Goal: Book appointment/travel/reservation

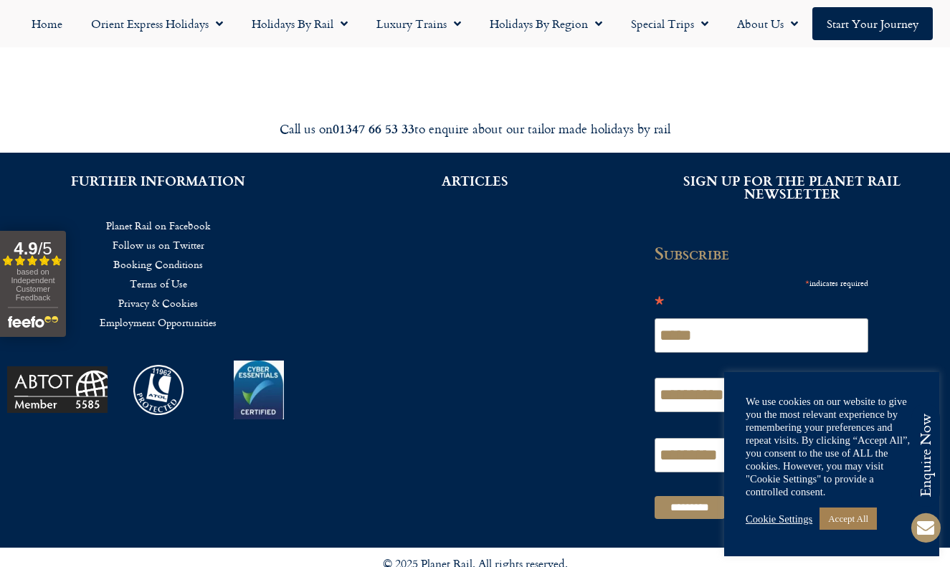
scroll to position [806, 0]
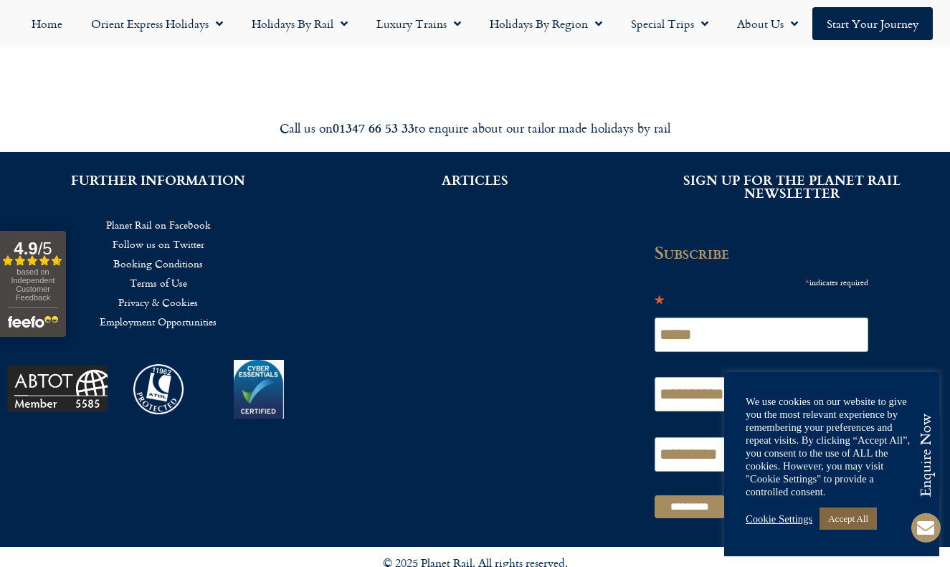
click at [852, 523] on link "Accept All" at bounding box center [847, 519] width 57 height 22
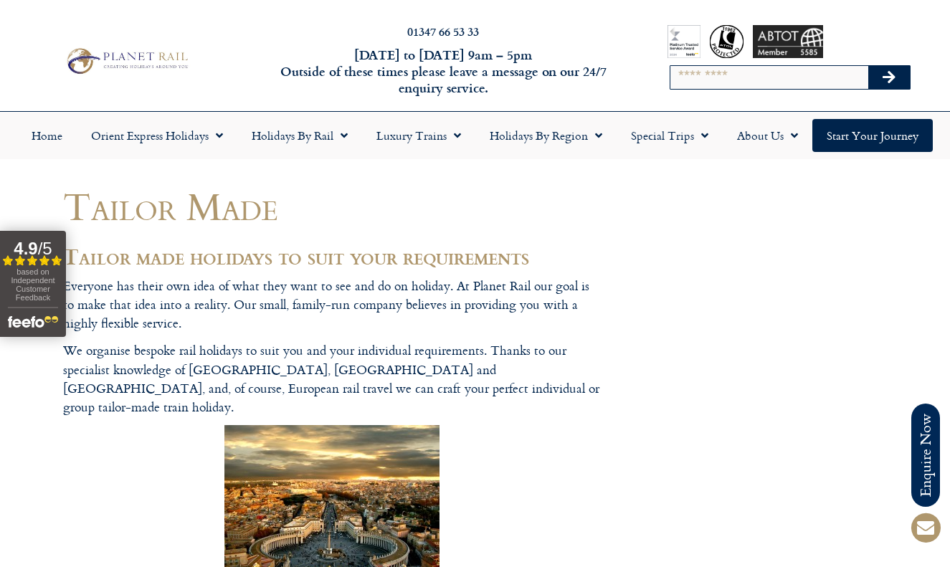
scroll to position [0, 0]
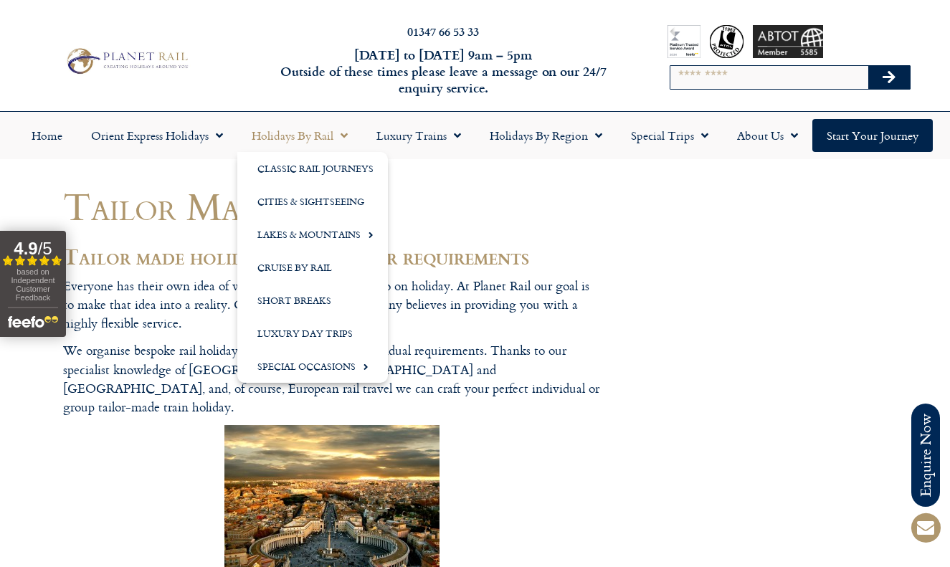
click at [303, 137] on link "Holidays by Rail" at bounding box center [299, 135] width 125 height 33
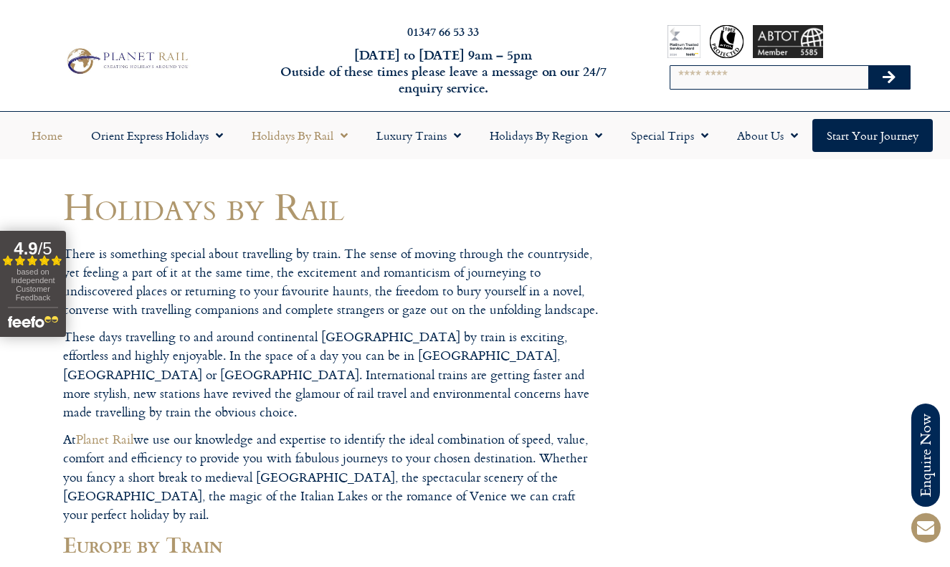
click at [44, 138] on link "Home" at bounding box center [47, 135] width 60 height 33
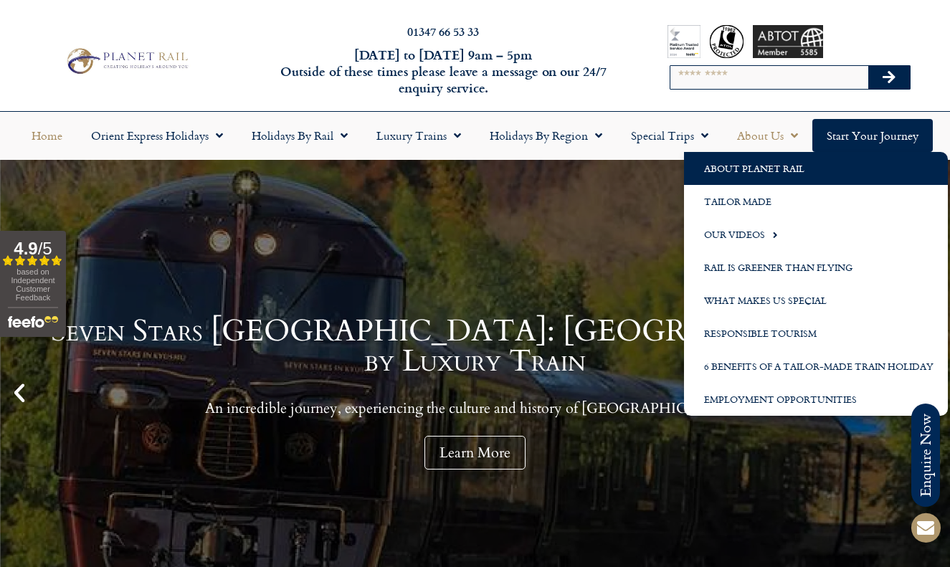
click at [754, 167] on link "About Planet Rail" at bounding box center [816, 168] width 264 height 33
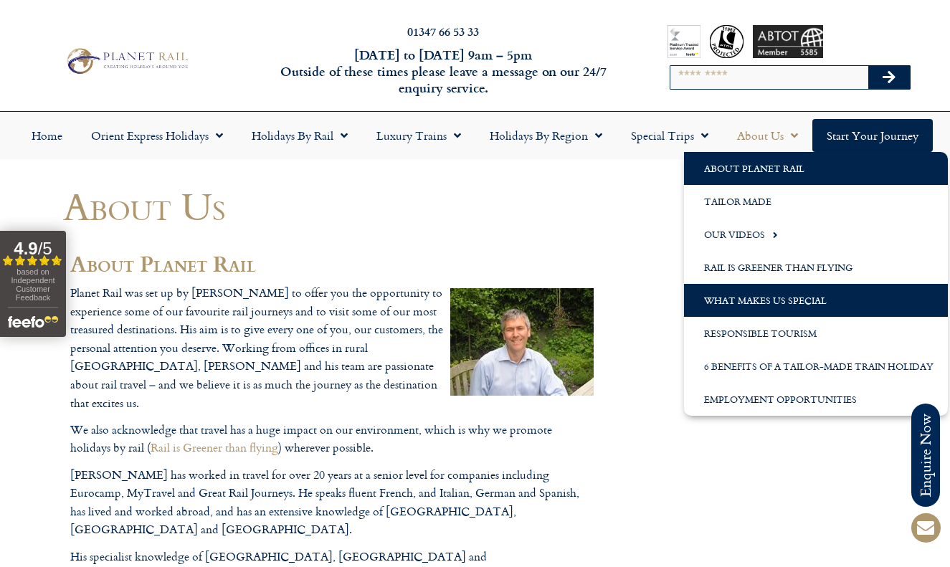
click at [751, 296] on link "What Makes us Special" at bounding box center [816, 300] width 264 height 33
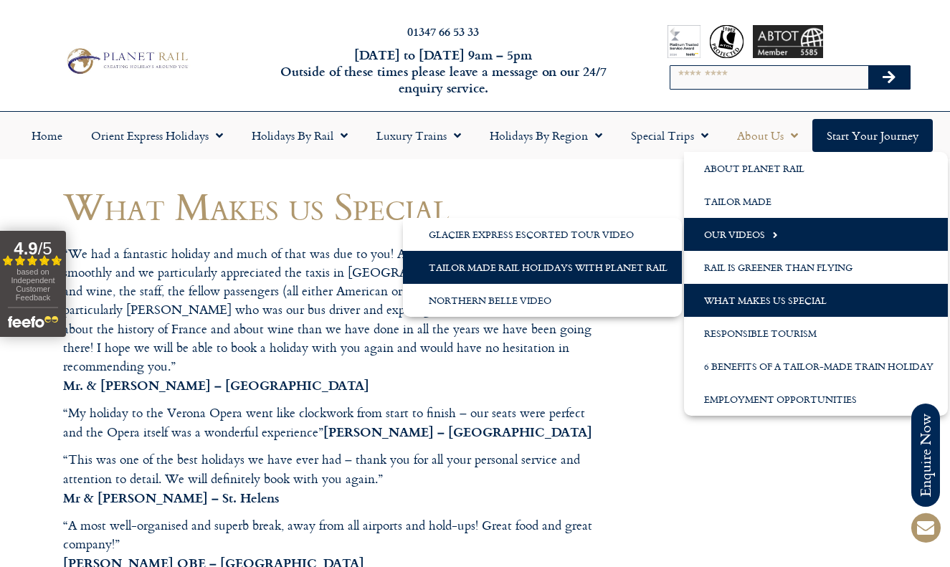
click at [608, 262] on link "Tailor Made Rail Holidays with Planet Rail" at bounding box center [542, 267] width 279 height 33
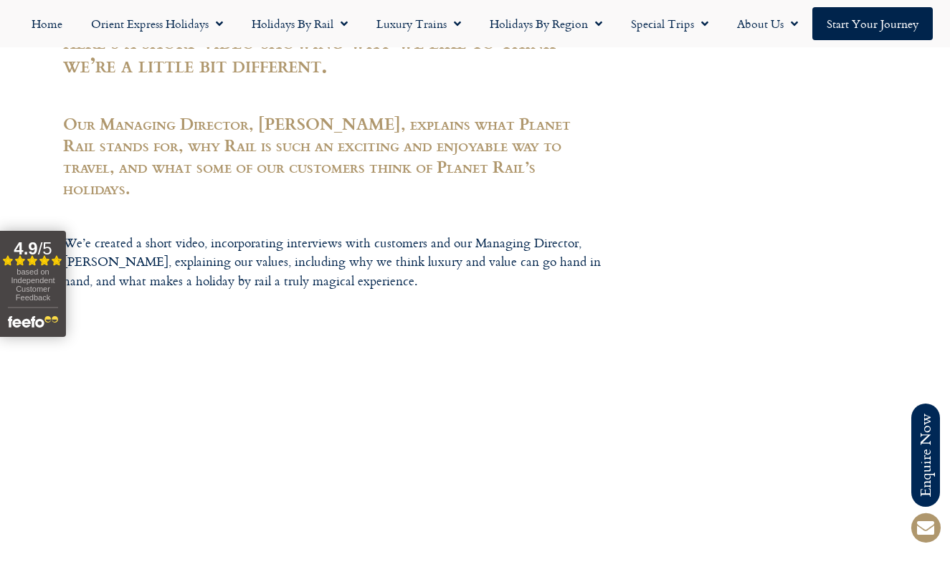
scroll to position [368, 0]
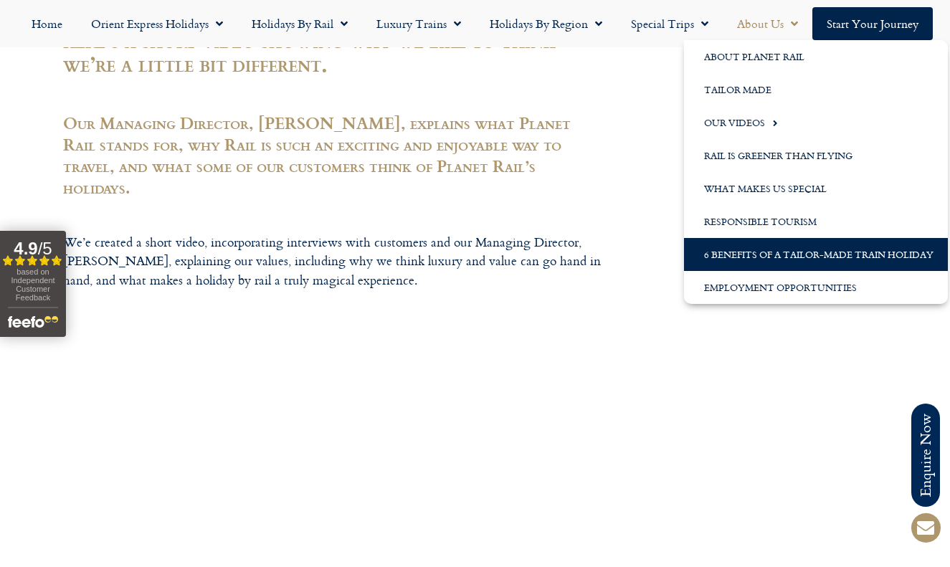
click at [743, 251] on link "6 Benefits of a Tailor-Made Train Holiday" at bounding box center [816, 254] width 264 height 33
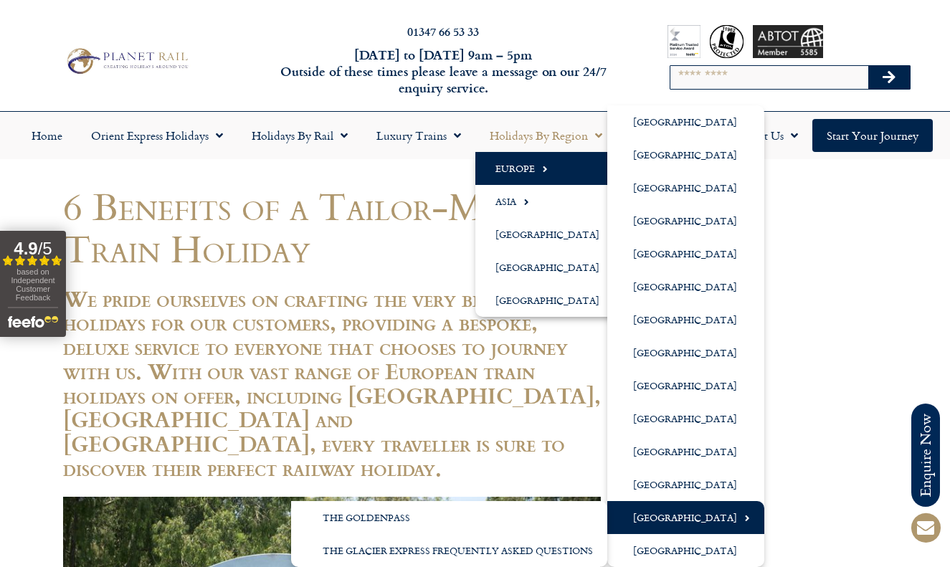
click at [684, 519] on link "[GEOGRAPHIC_DATA]" at bounding box center [685, 517] width 157 height 33
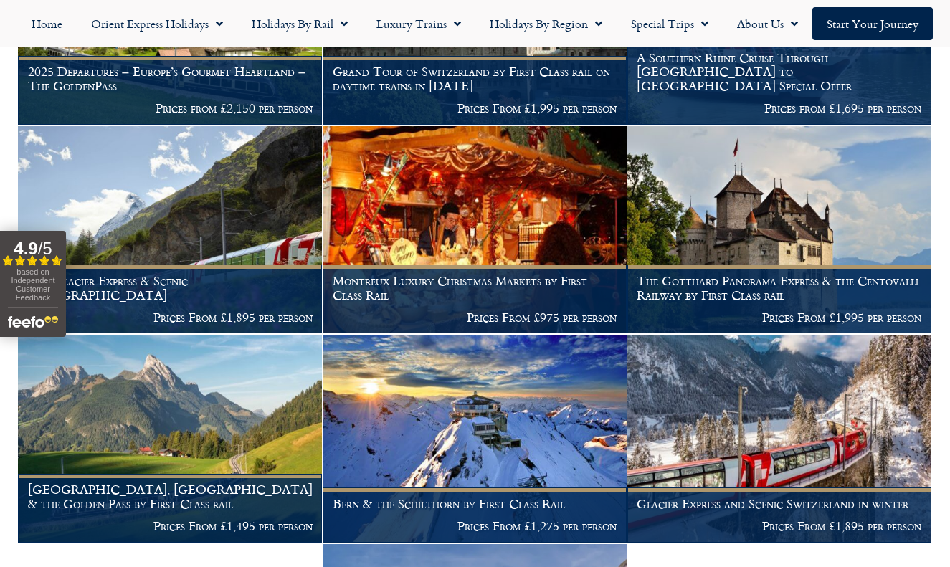
scroll to position [584, 0]
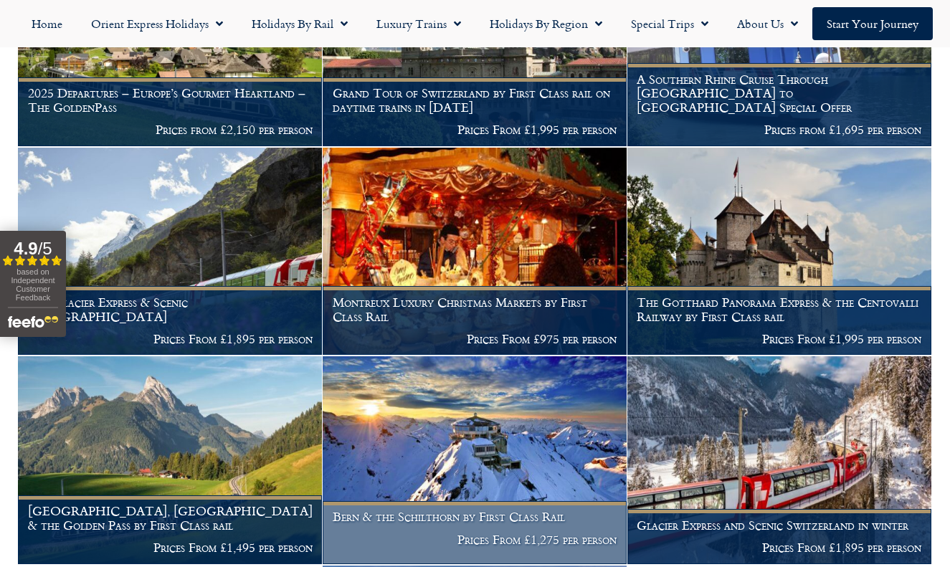
click at [516, 510] on h1 "Bern & the Schilthorn by First Class Rail" at bounding box center [475, 517] width 285 height 14
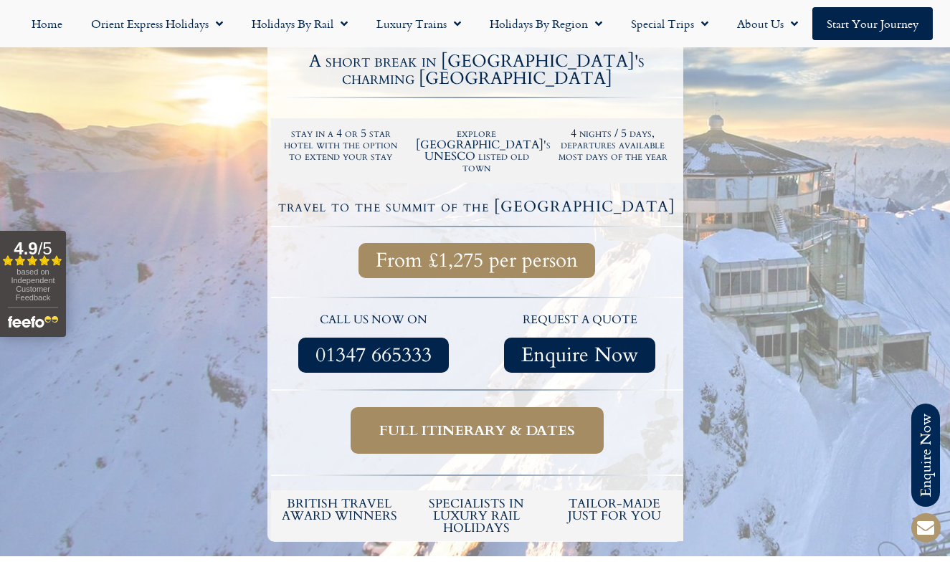
scroll to position [355, 0]
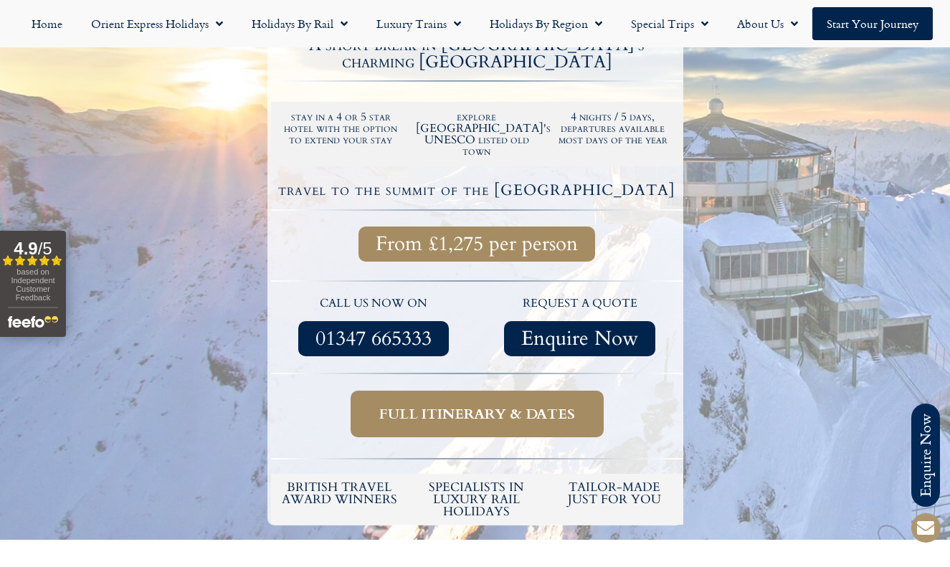
click at [462, 405] on span "Full itinerary & dates" at bounding box center [477, 414] width 196 height 18
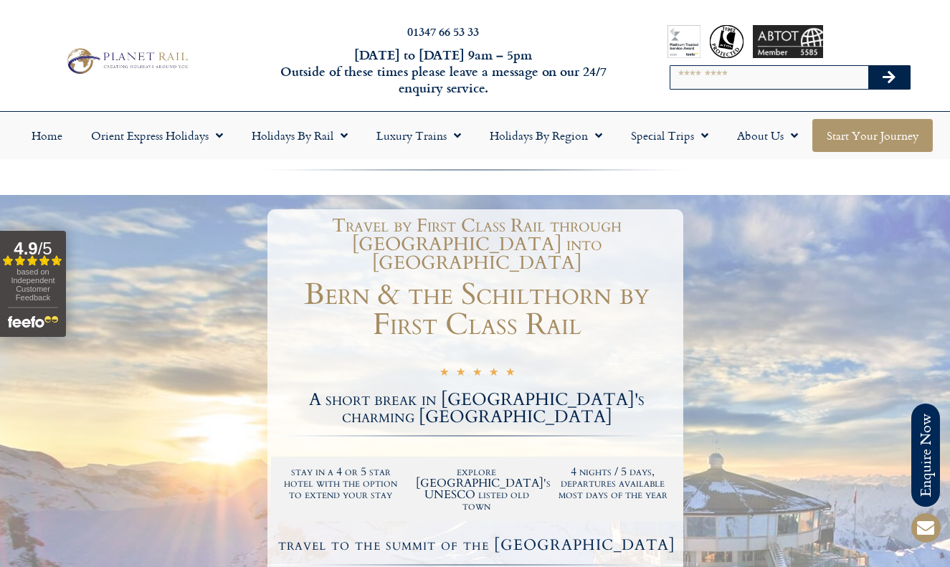
click at [865, 131] on link "Start your Journey" at bounding box center [872, 135] width 120 height 33
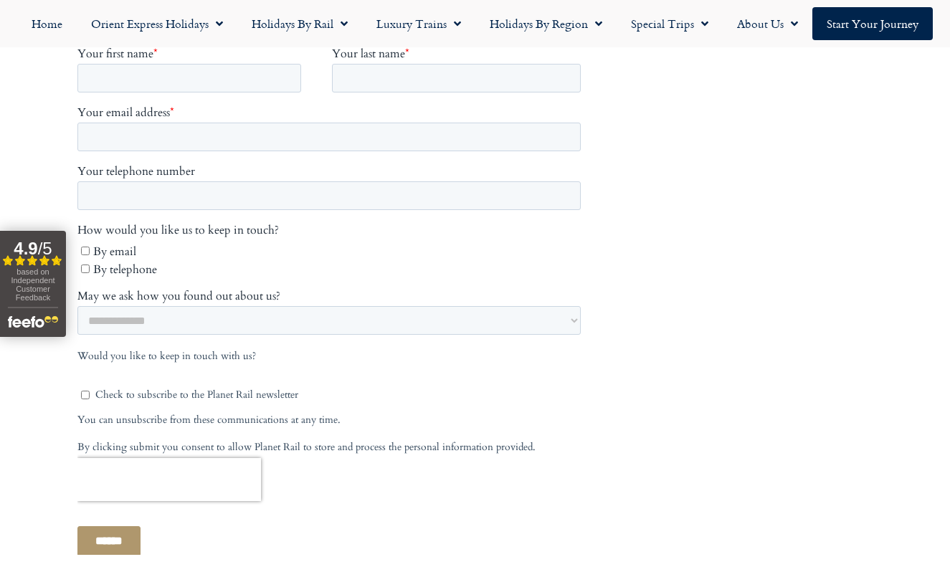
scroll to position [712, 0]
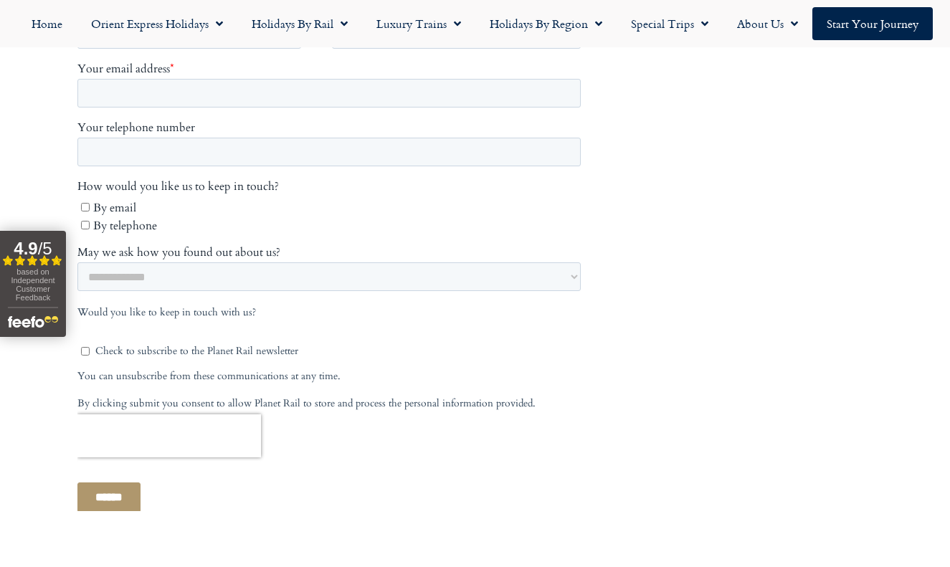
click at [47, 262] on icon "Filled star" at bounding box center [44, 260] width 11 height 11
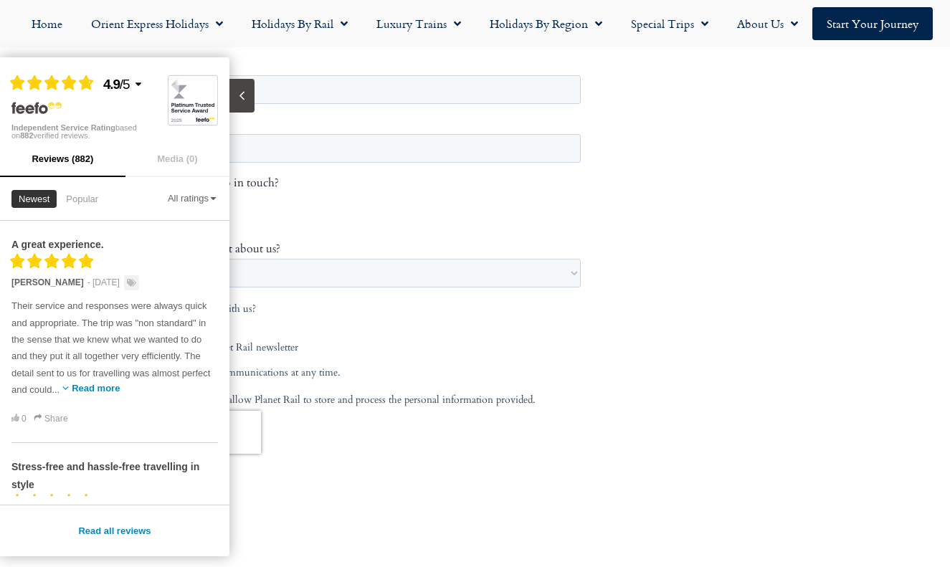
scroll to position [716, 0]
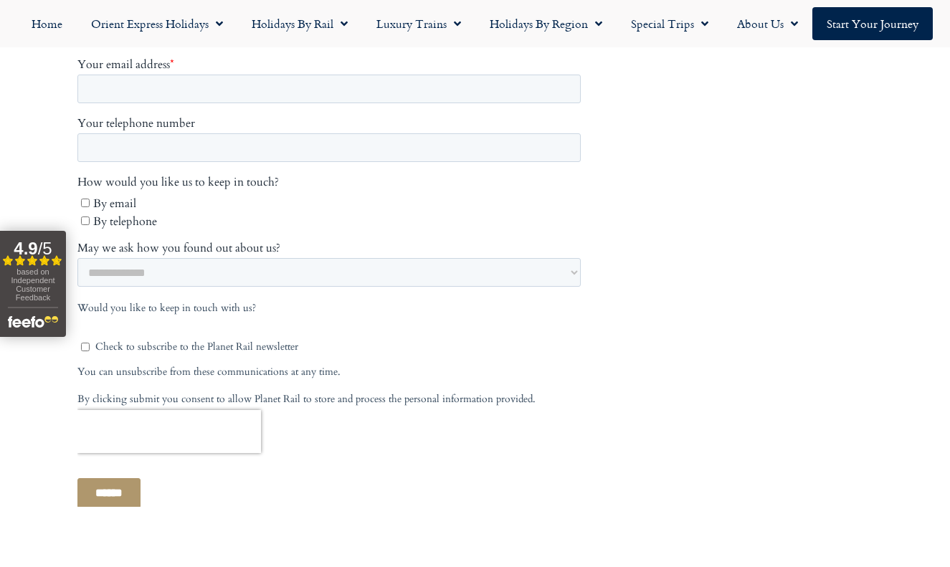
click at [728, 180] on body "01347 66 53 33 [DATE] to [DATE] 9am – 5pm Outside of these times please leave a…" at bounding box center [475, 170] width 950 height 1772
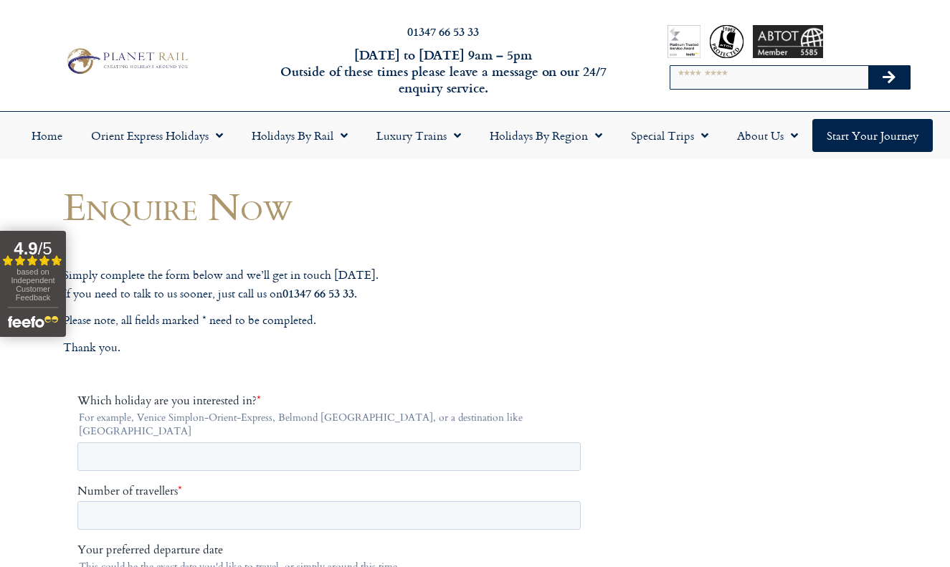
scroll to position [0, 0]
click at [52, 137] on link "Home" at bounding box center [47, 135] width 60 height 33
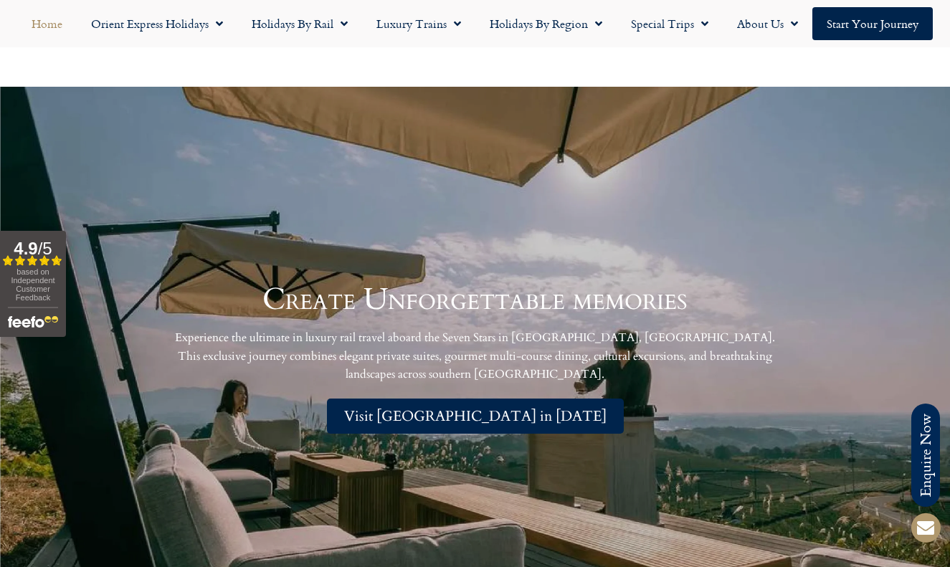
scroll to position [2833, 0]
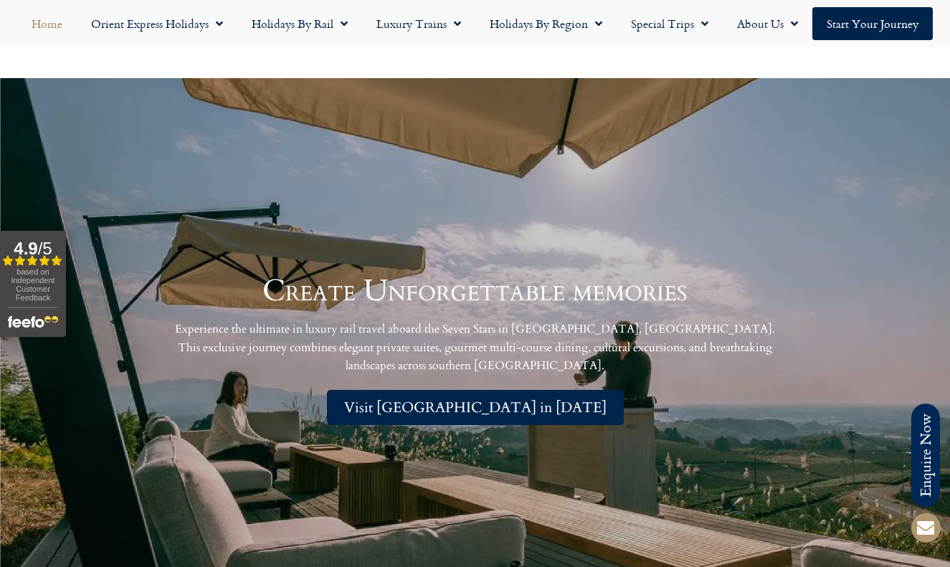
click at [471, 399] on span "Visit Japan in 2026" at bounding box center [475, 408] width 262 height 18
click at [431, 198] on div "Create Unforgettable memories Experience the ultimate in luxury rail travel abo…" at bounding box center [475, 350] width 950 height 544
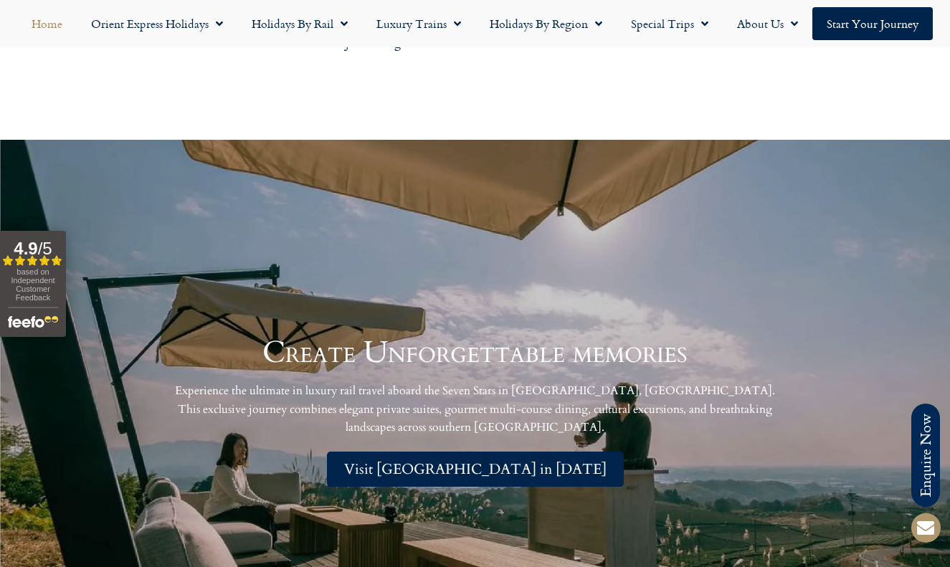
scroll to position [2770, 0]
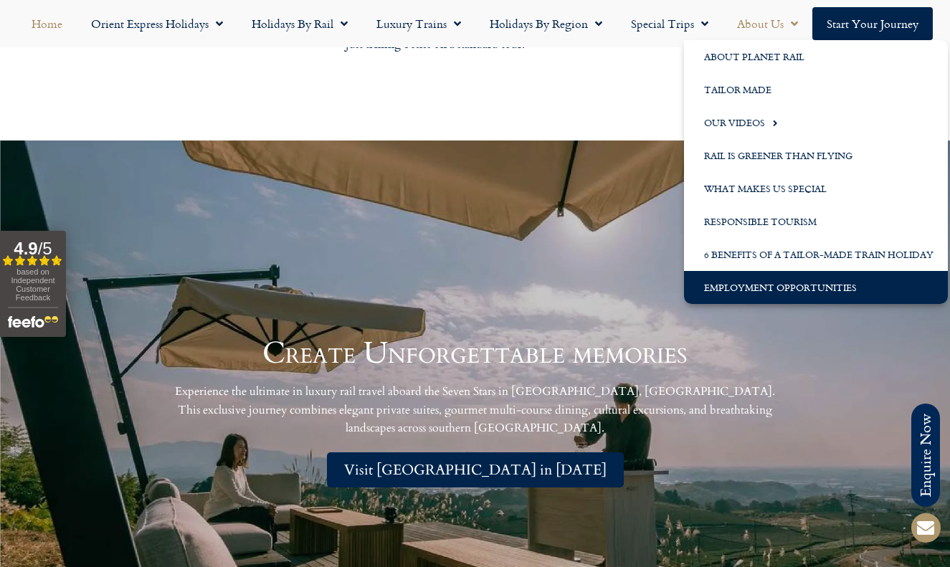
click at [740, 291] on link "Employment Opportunities" at bounding box center [816, 287] width 264 height 33
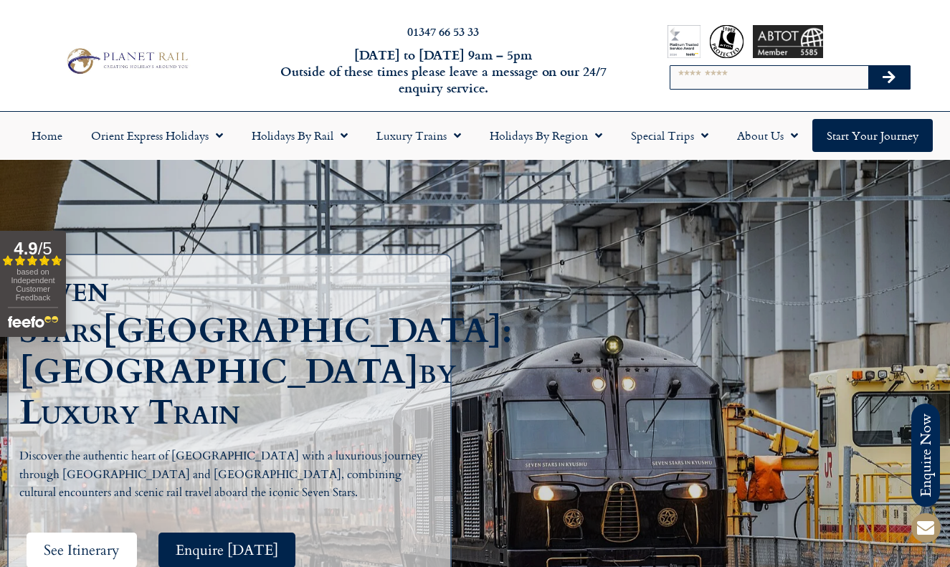
click at [90, 541] on span "See Itinerary" at bounding box center [82, 550] width 76 height 18
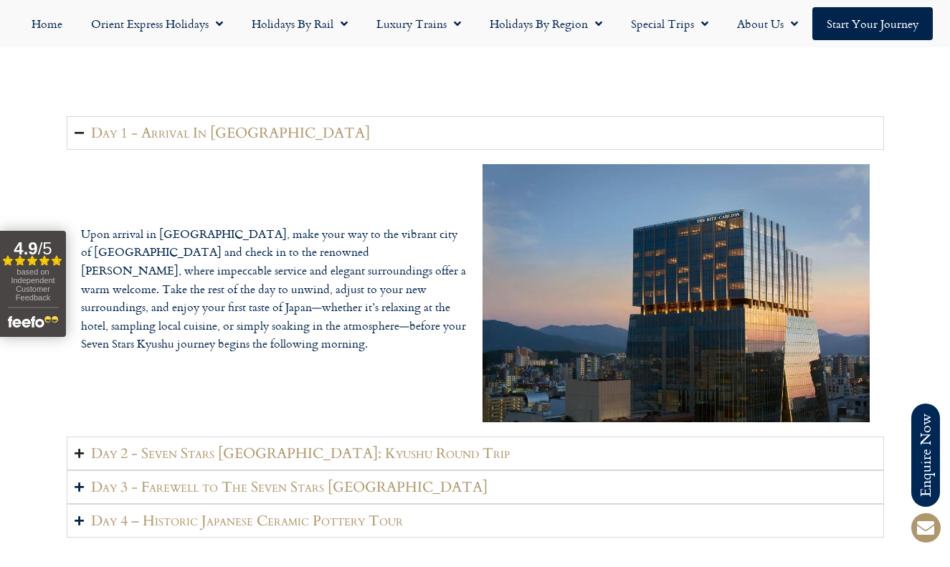
scroll to position [1947, 0]
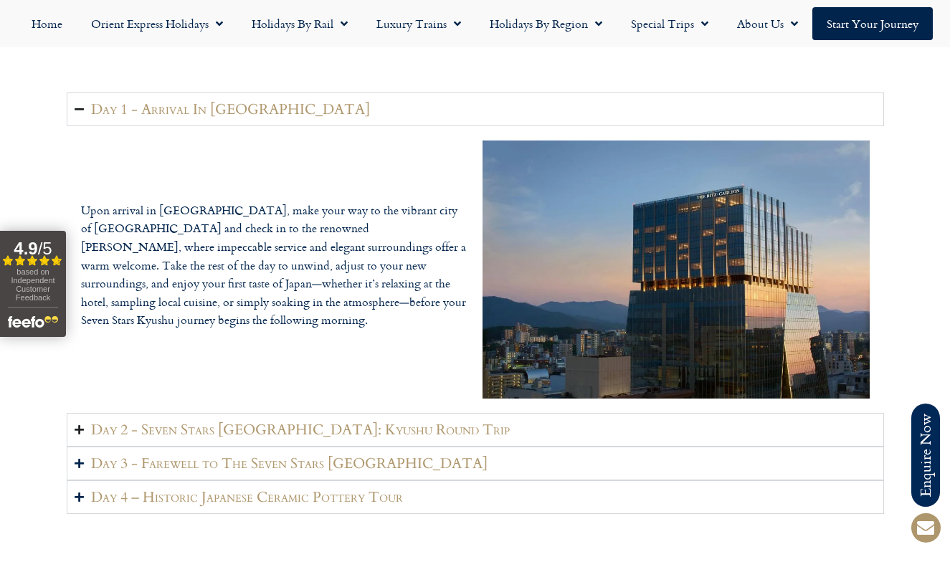
click at [189, 421] on h2 "Day 2 - Seven Stars [GEOGRAPHIC_DATA]: Kyushu Round Trip" at bounding box center [300, 430] width 419 height 18
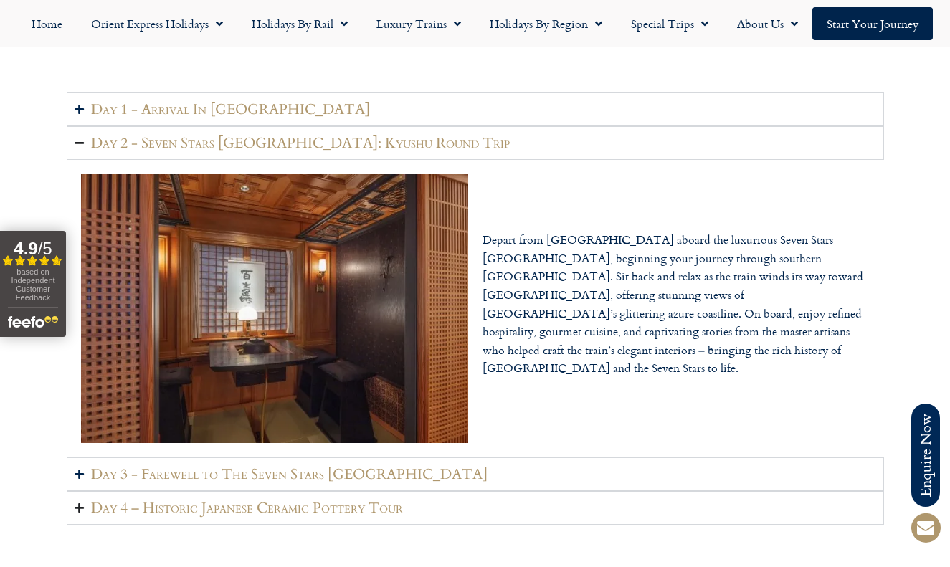
click at [161, 499] on h2 "Day 4 – Historic Japanese Ceramic Pottery Tour" at bounding box center [247, 508] width 312 height 18
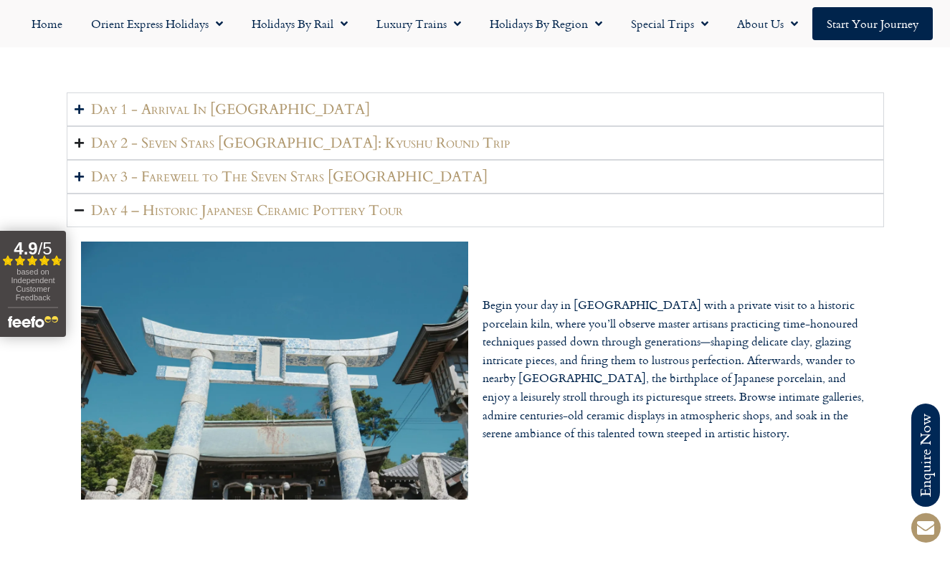
click at [190, 134] on h2 "Day 2 - Seven Stars [GEOGRAPHIC_DATA]: Kyushu Round Trip" at bounding box center [300, 143] width 419 height 18
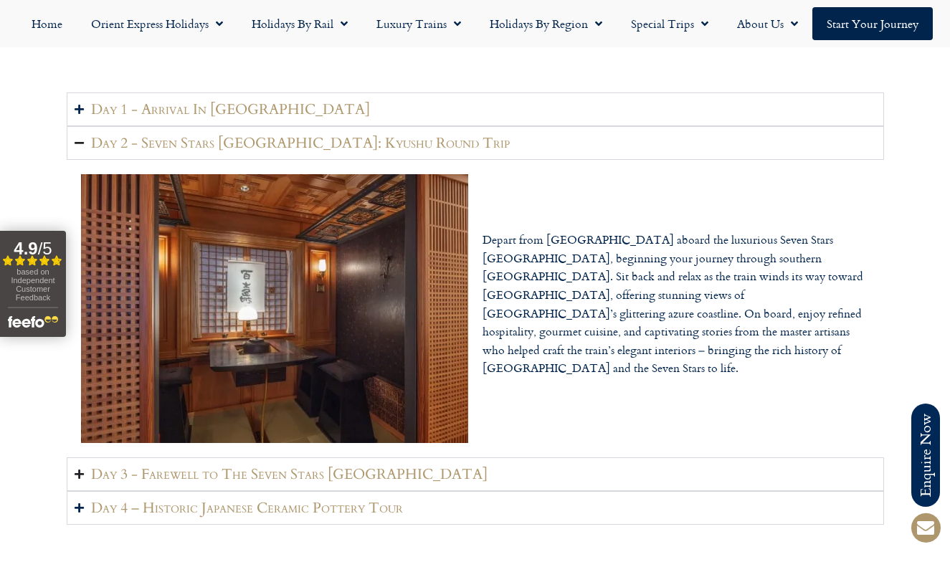
click at [153, 465] on h2 "Day 3 - Farewell to The Seven Stars [GEOGRAPHIC_DATA]" at bounding box center [289, 474] width 396 height 18
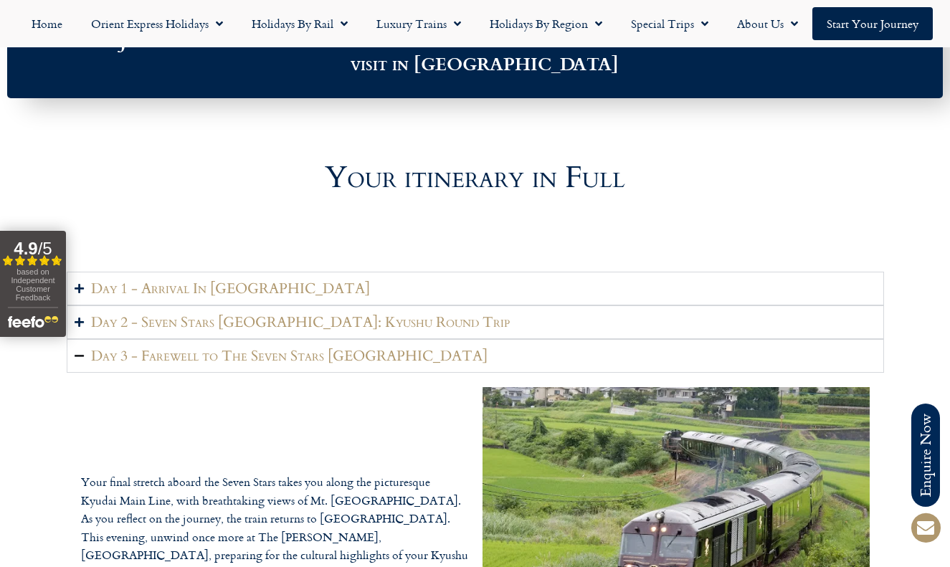
scroll to position [1779, 0]
